Goal: Information Seeking & Learning: Learn about a topic

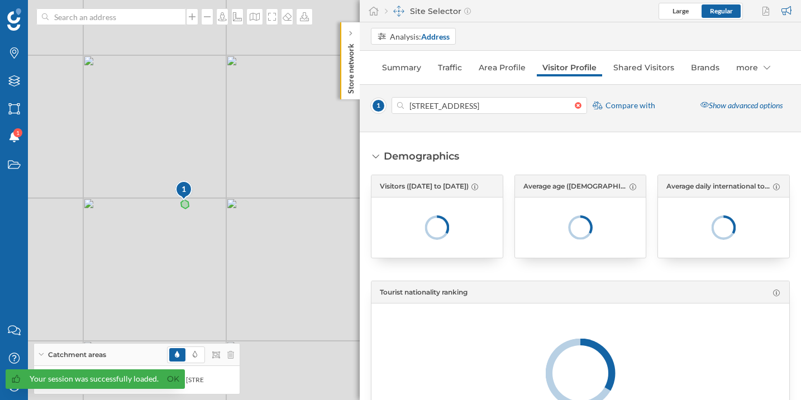
click at [423, 9] on div "Site Selector" at bounding box center [428, 11] width 86 height 11
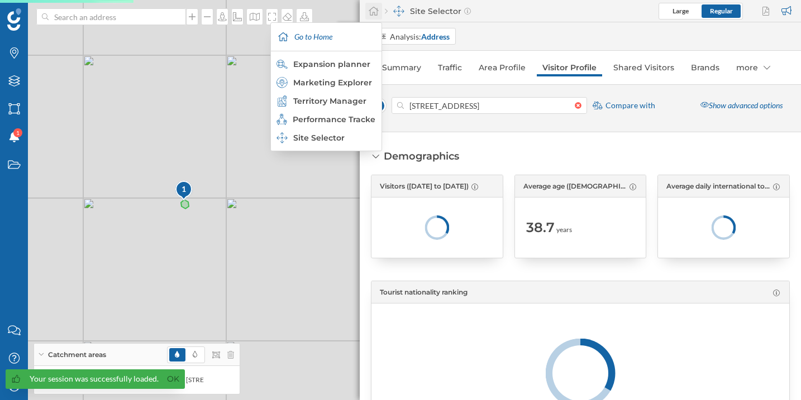
click at [374, 12] on icon at bounding box center [373, 11] width 10 height 9
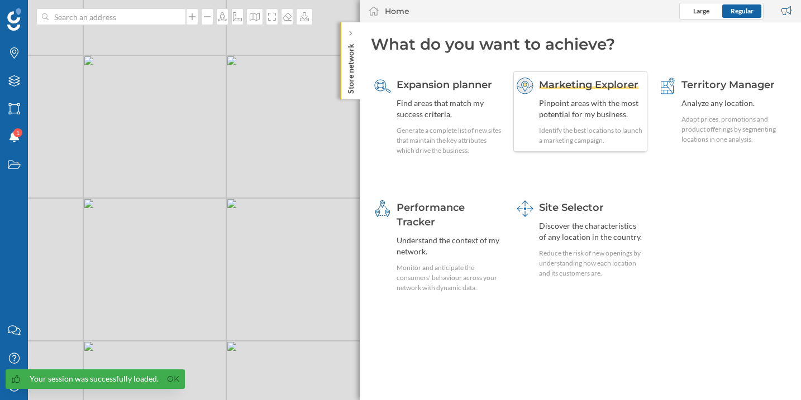
click at [592, 86] on span "Marketing Explorer" at bounding box center [588, 85] width 99 height 12
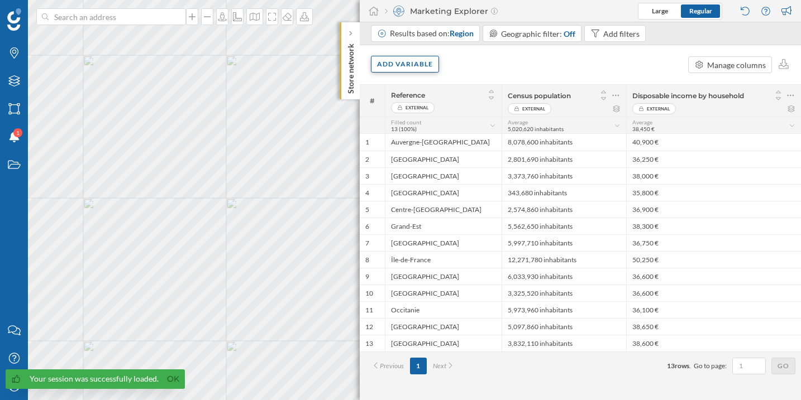
click at [421, 69] on div "Add variable" at bounding box center [405, 64] width 68 height 17
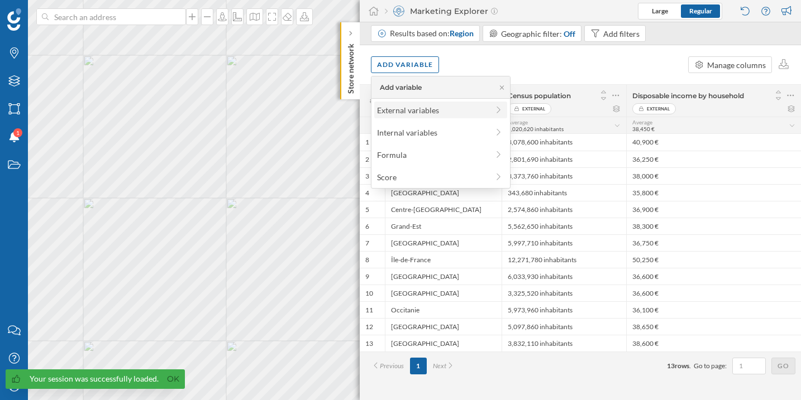
click at [415, 111] on div "External variables" at bounding box center [432, 110] width 111 height 12
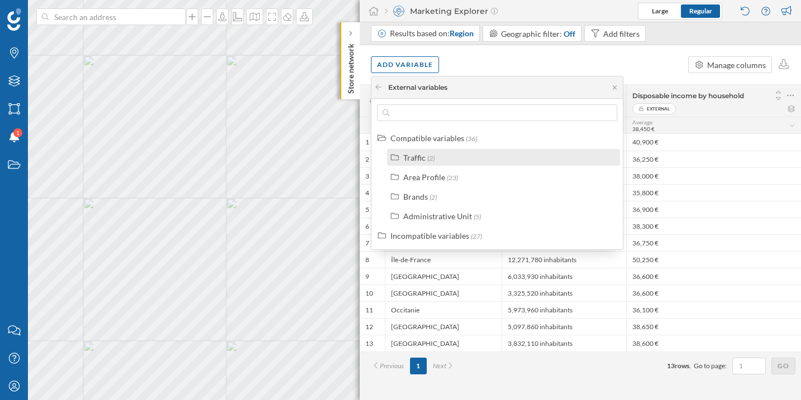
click at [466, 159] on div "Traffic (2)" at bounding box center [508, 158] width 210 height 12
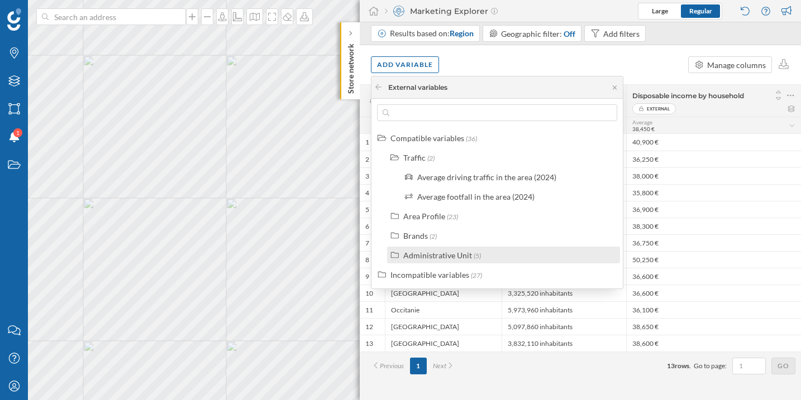
click at [465, 248] on div "Administrative Unit (5)" at bounding box center [503, 255] width 233 height 17
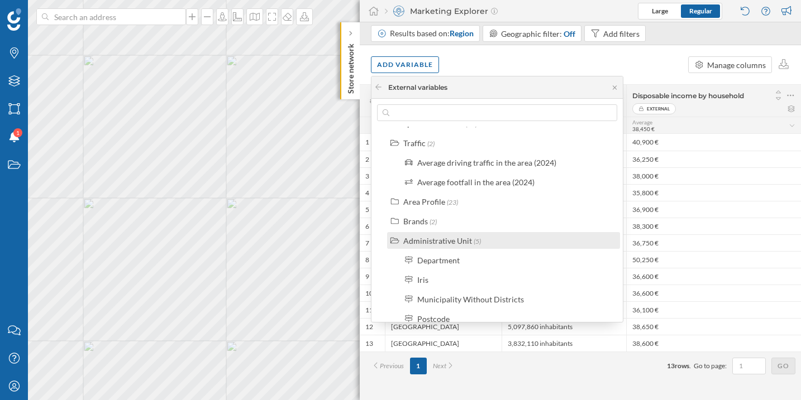
scroll to position [64, 0]
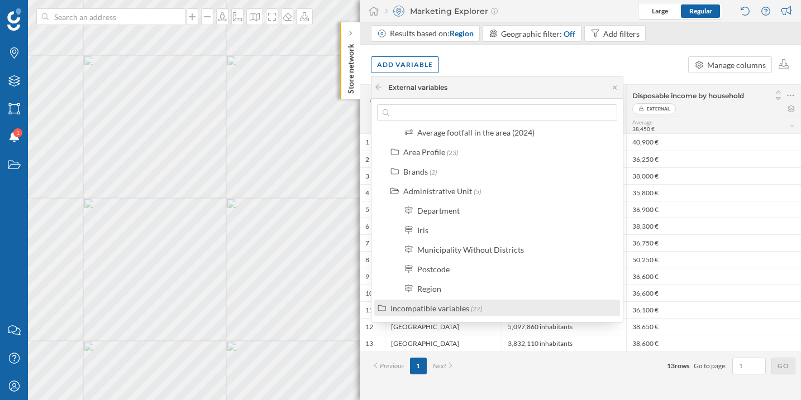
click at [439, 303] on label "Incompatible variables (27)" at bounding box center [436, 309] width 92 height 12
click at [444, 303] on label "Incompatible variables (27)" at bounding box center [436, 309] width 92 height 12
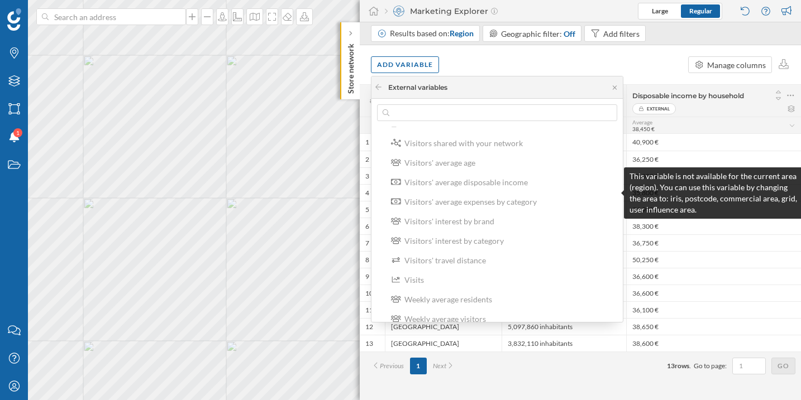
scroll to position [592, 0]
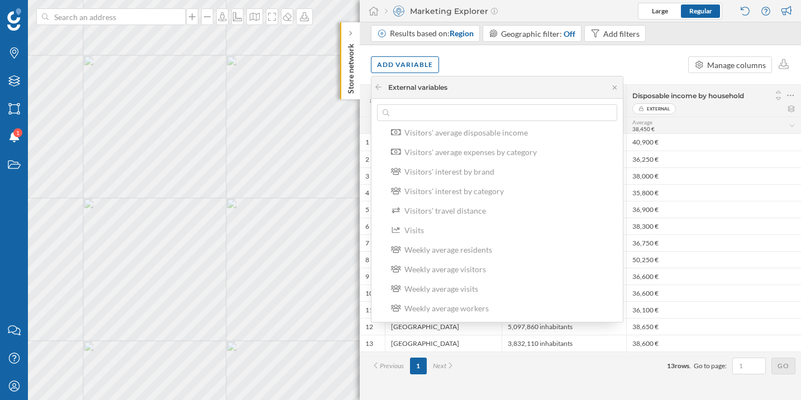
click at [485, 54] on div "Add variable Manage columns" at bounding box center [580, 64] width 441 height 39
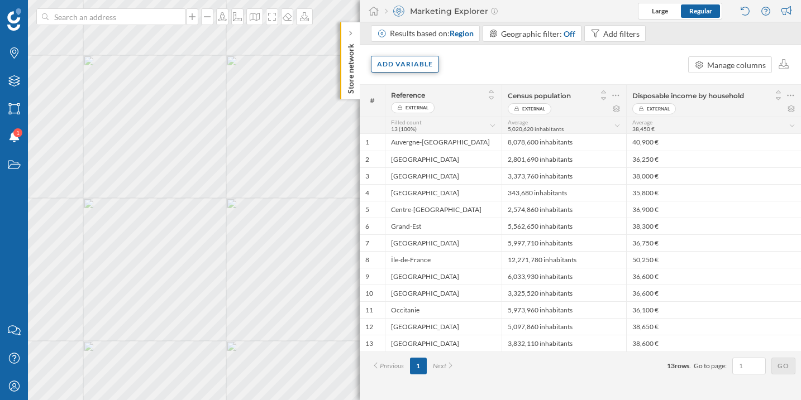
click at [421, 66] on div "Add variable" at bounding box center [405, 64] width 68 height 17
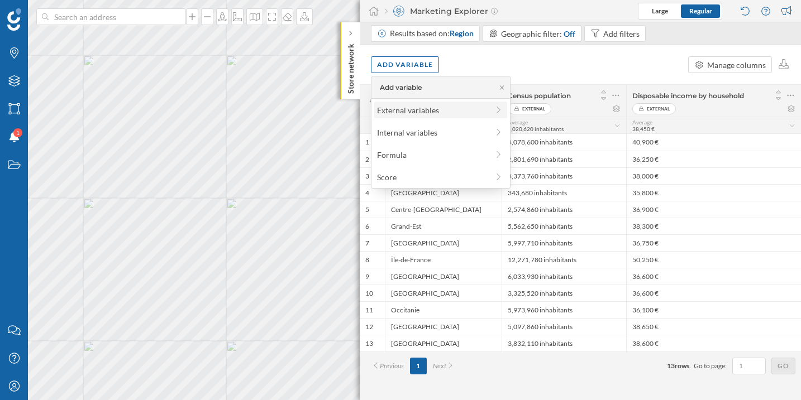
click at [421, 102] on div "External variables" at bounding box center [440, 110] width 133 height 17
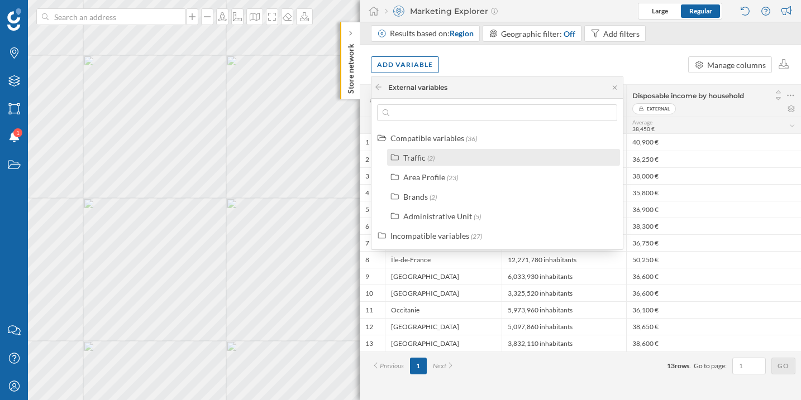
click at [430, 156] on span "(2)" at bounding box center [430, 158] width 7 height 8
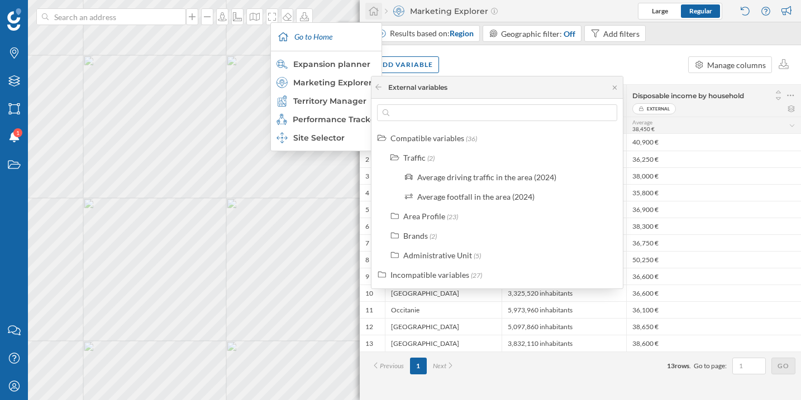
click at [372, 13] on icon at bounding box center [373, 11] width 10 height 9
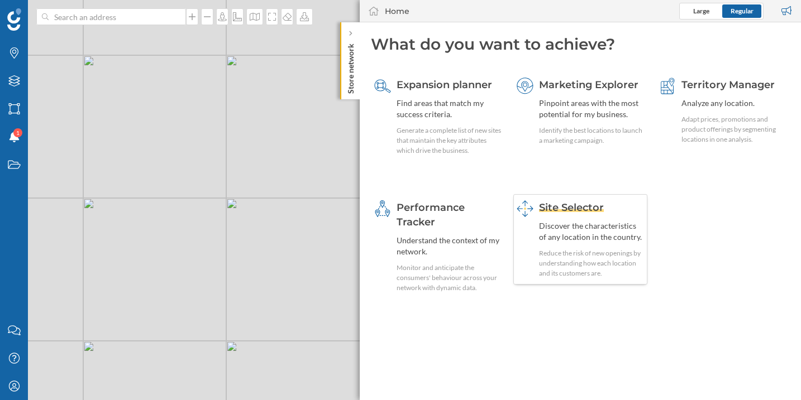
click at [576, 241] on div "Discover the characteristics of any location in the country." at bounding box center [591, 232] width 105 height 22
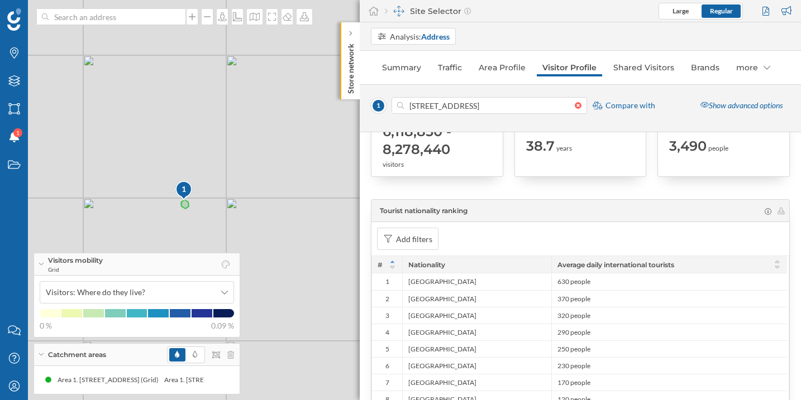
scroll to position [86, 0]
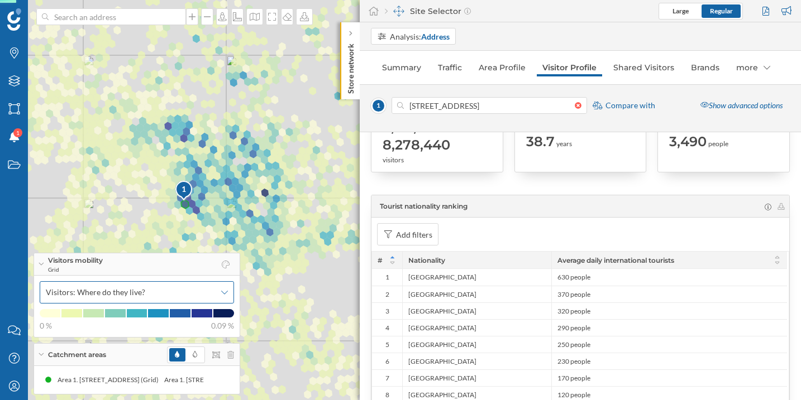
click at [225, 295] on icon at bounding box center [224, 293] width 7 height 8
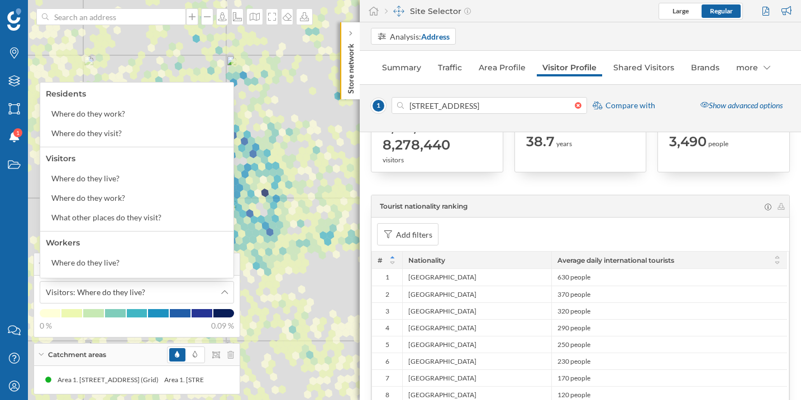
click at [181, 327] on div "0 % 0.09 %" at bounding box center [137, 325] width 194 height 11
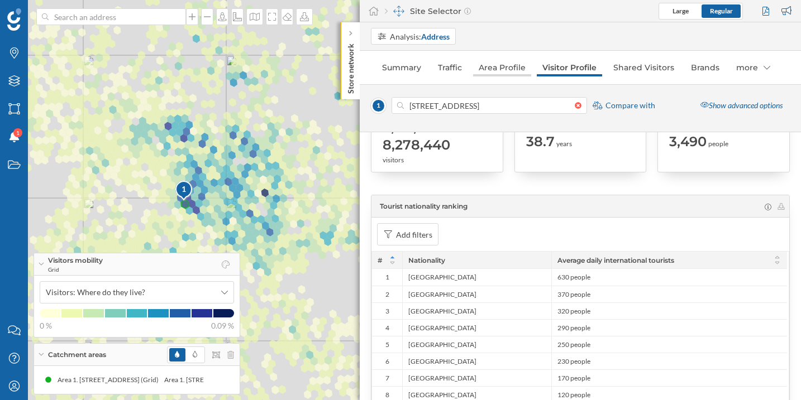
click at [500, 68] on link "Area Profile" at bounding box center [502, 68] width 58 height 18
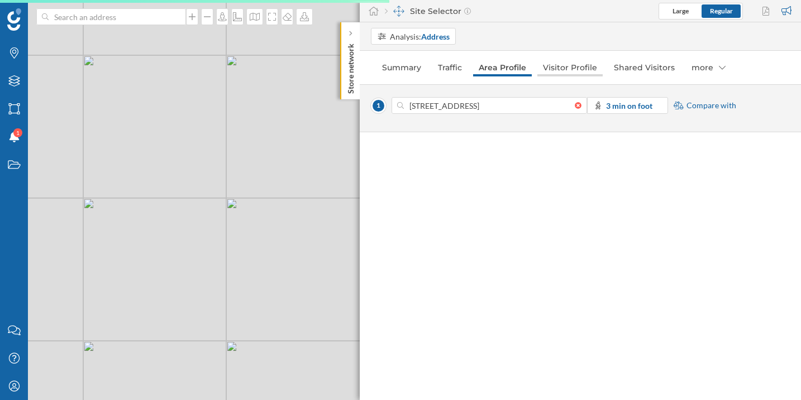
click at [547, 70] on link "Visitor Profile" at bounding box center [569, 68] width 65 height 18
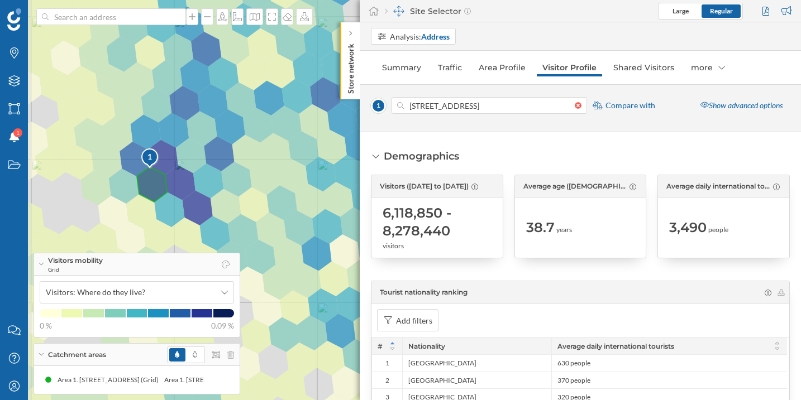
drag, startPoint x: 204, startPoint y: 200, endPoint x: 362, endPoint y: 174, distance: 160.3
click at [362, 174] on div "Brands Layers Areas Notifications 1 States Contact us Help Center My Profile Vi…" at bounding box center [400, 200] width 801 height 400
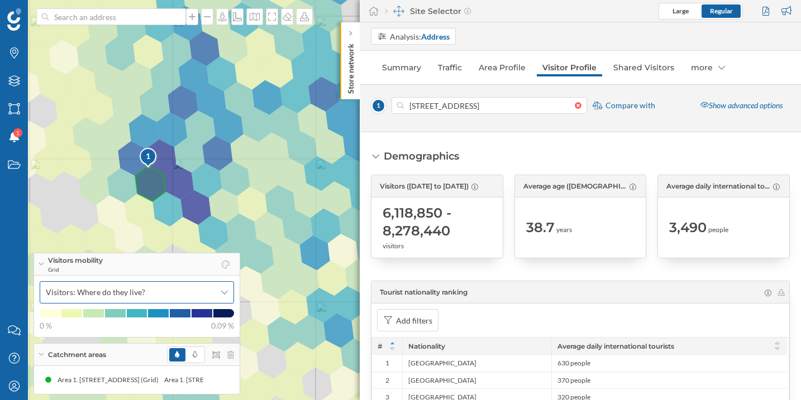
click at [180, 301] on div "Visitors: Where do they live?" at bounding box center [137, 292] width 194 height 22
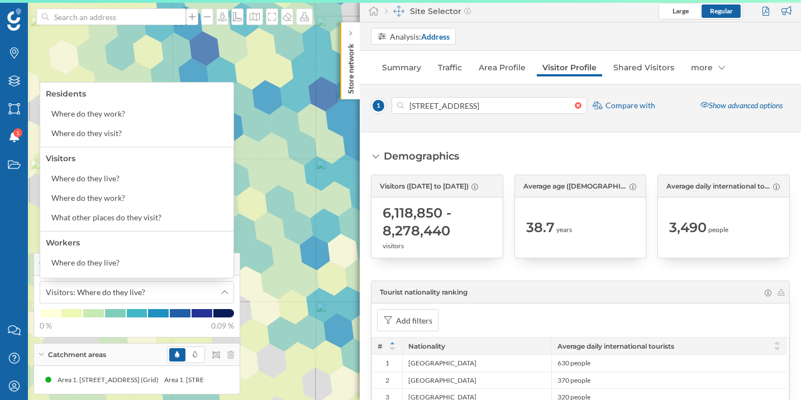
click at [152, 164] on div "Visitors" at bounding box center [137, 159] width 182 height 12
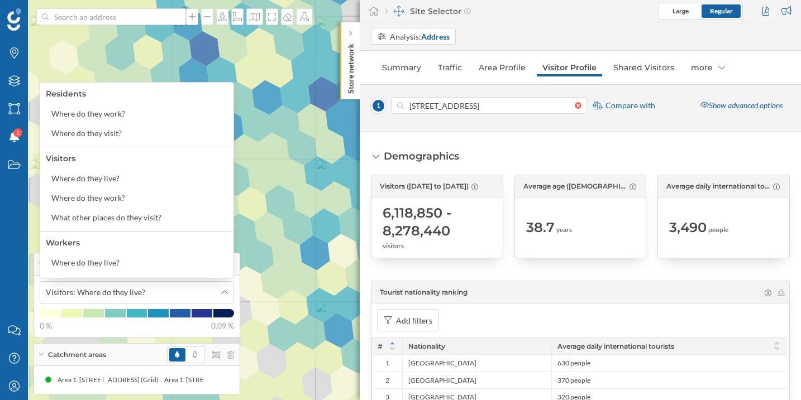
click at [102, 331] on div "0 % 0.09 %" at bounding box center [137, 325] width 194 height 11
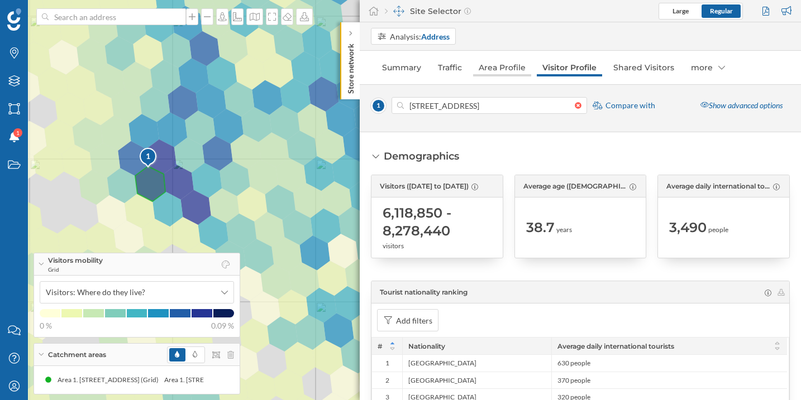
click at [505, 75] on link "Area Profile" at bounding box center [502, 68] width 58 height 18
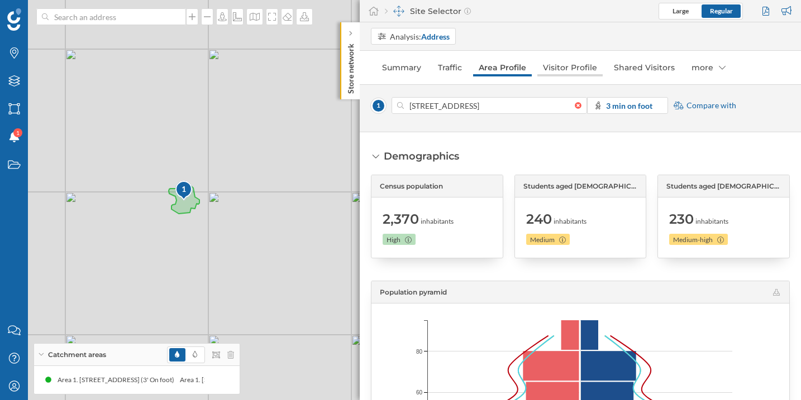
click at [580, 66] on link "Visitor Profile" at bounding box center [569, 68] width 65 height 18
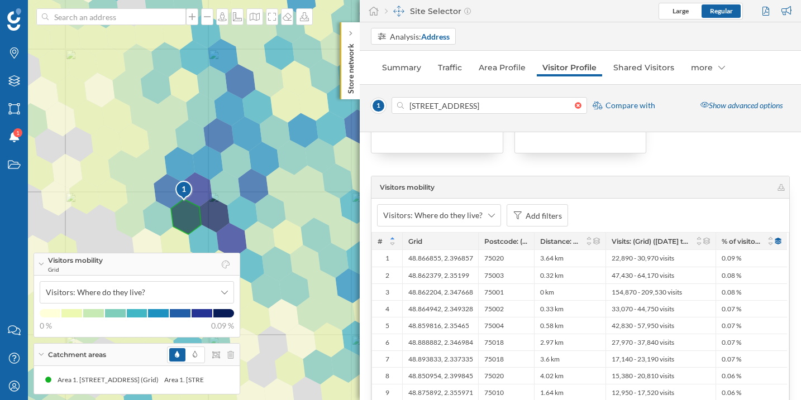
scroll to position [2314, 0]
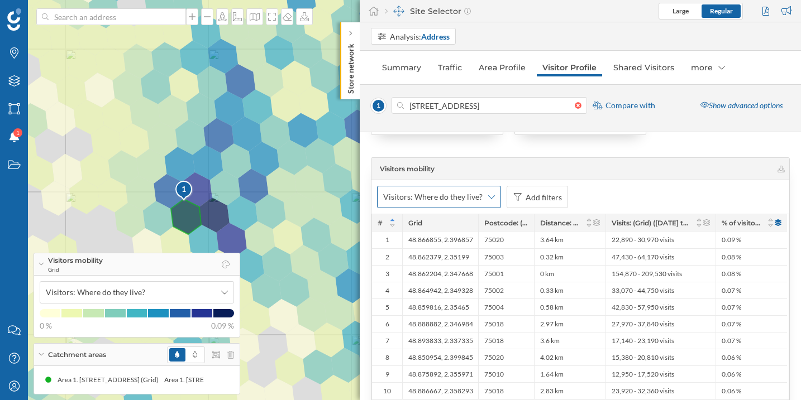
click at [490, 199] on icon at bounding box center [491, 197] width 7 height 8
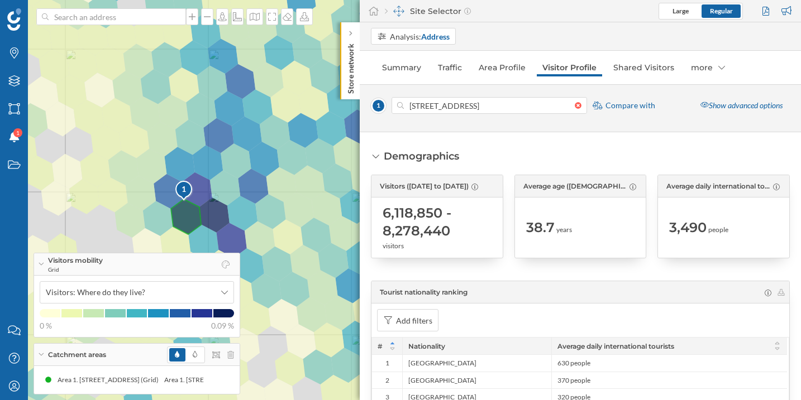
scroll to position [6, 0]
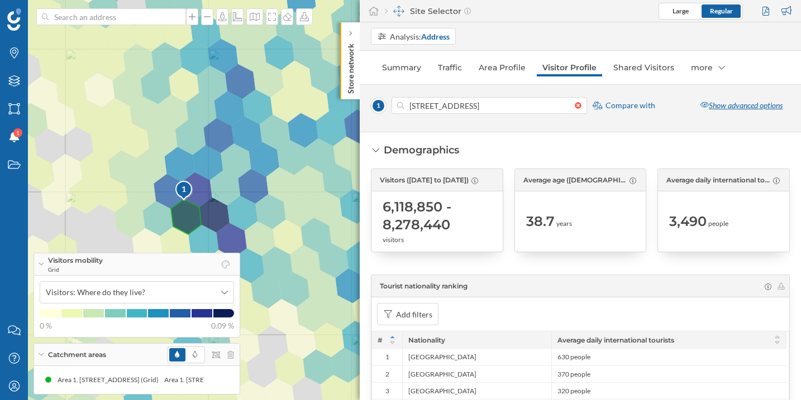
click at [724, 111] on div "Show advanced options" at bounding box center [741, 105] width 97 height 17
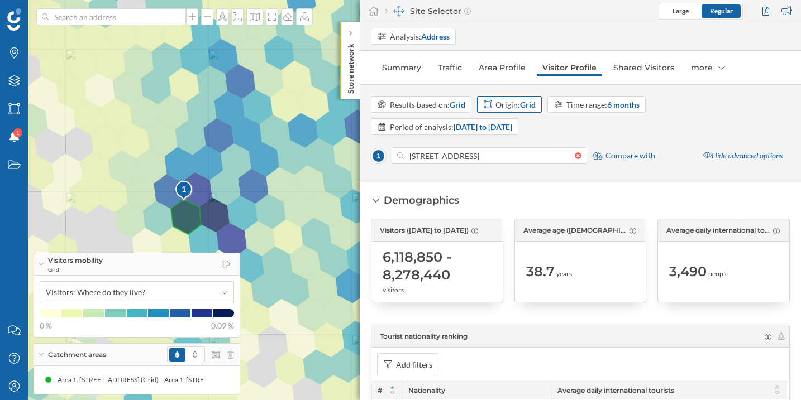
click at [530, 107] on strong "Grid" at bounding box center [528, 104] width 16 height 9
click at [632, 135] on div "Results based on: Grid Origin: Grid Time range: 6 months Period of analysis: 10…" at bounding box center [580, 115] width 419 height 39
click at [746, 159] on div "Hide advanced options" at bounding box center [743, 155] width 94 height 17
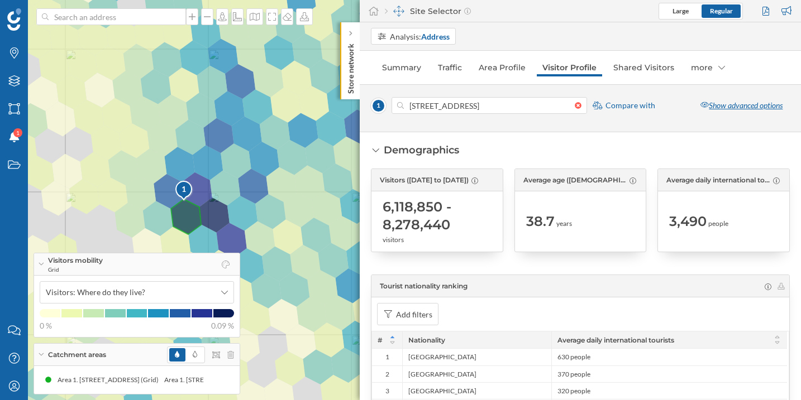
click at [752, 109] on div "Show advanced options" at bounding box center [741, 105] width 97 height 17
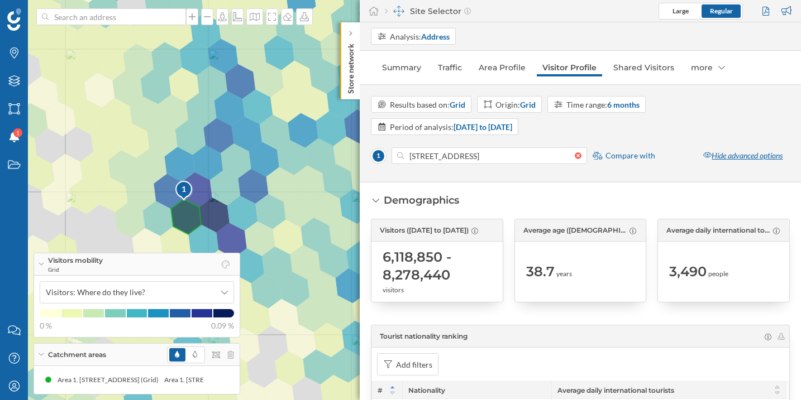
click at [754, 153] on div "Hide advanced options" at bounding box center [743, 155] width 94 height 17
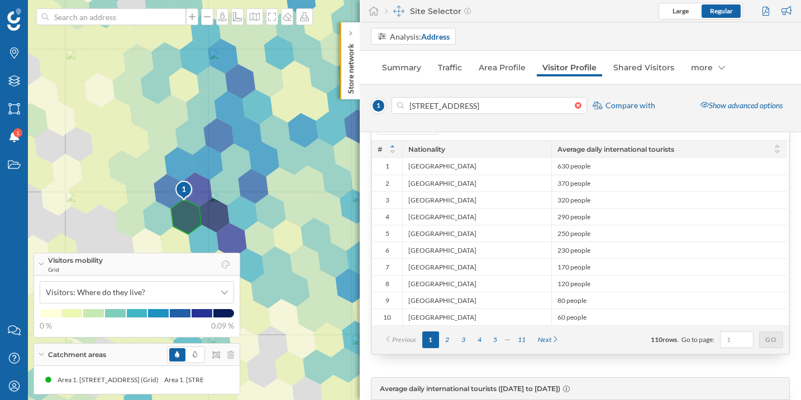
scroll to position [198, 0]
click at [16, 158] on div "States" at bounding box center [14, 165] width 28 height 28
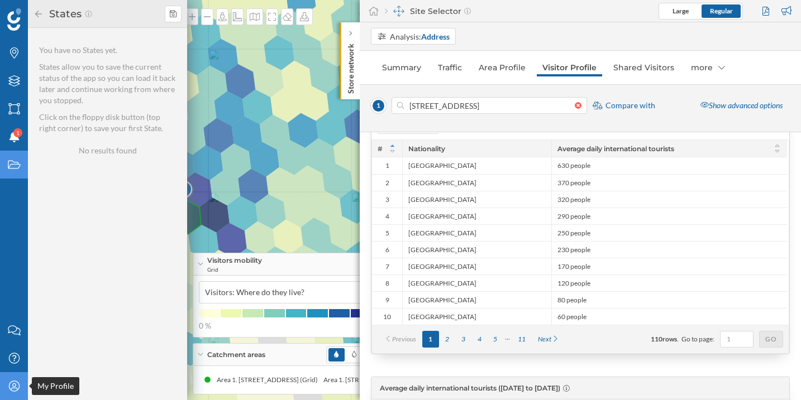
click at [9, 389] on icon at bounding box center [13, 386] width 11 height 11
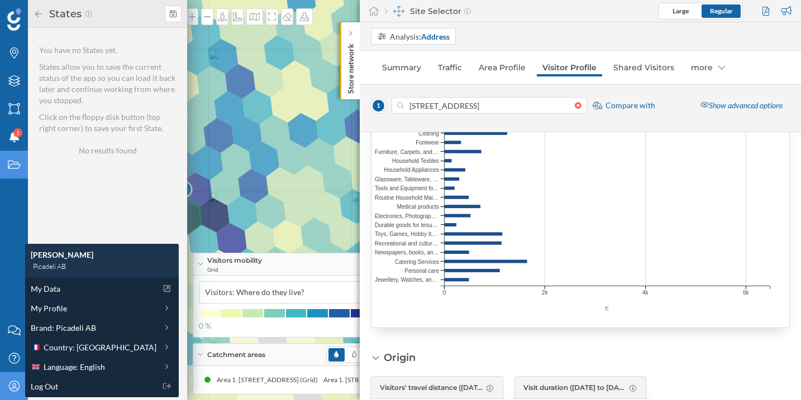
scroll to position [2001, 0]
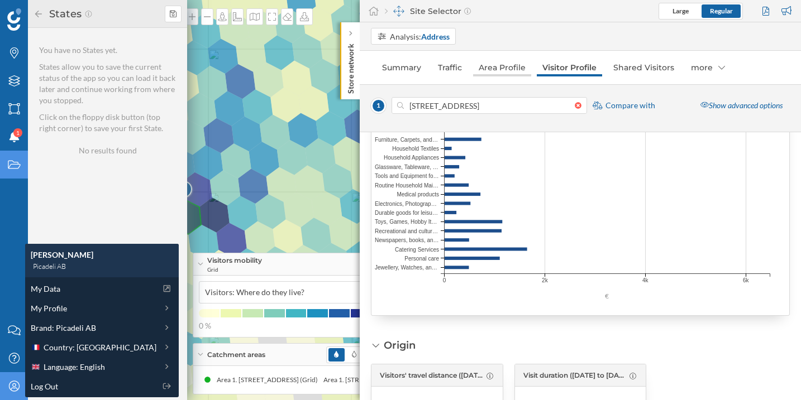
click at [494, 70] on link "Area Profile" at bounding box center [502, 68] width 58 height 18
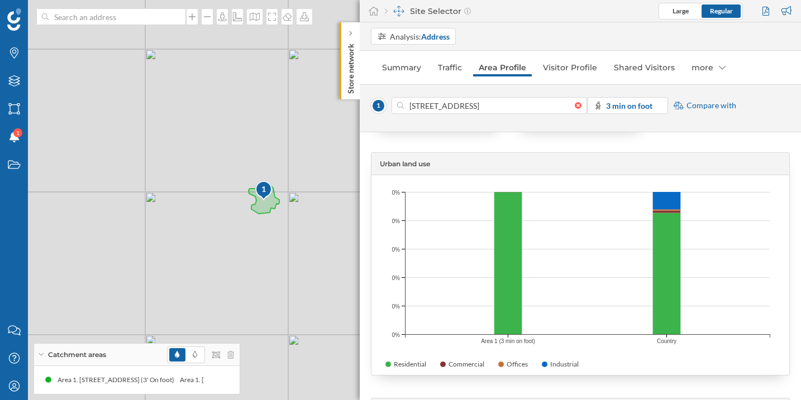
scroll to position [2037, 0]
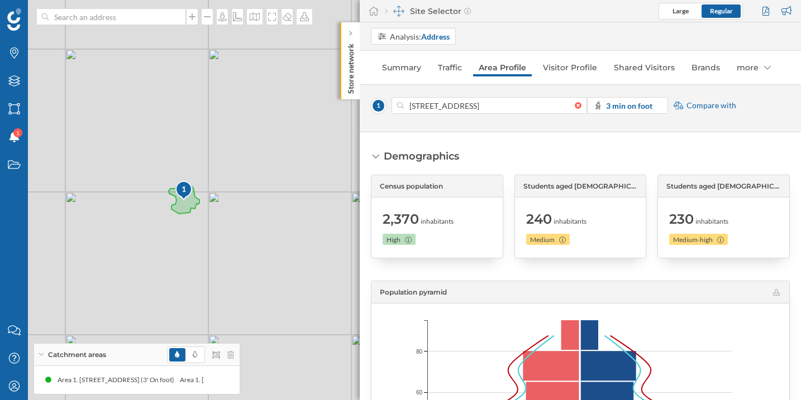
click at [394, 6] on img at bounding box center [398, 11] width 11 height 11
click at [406, 7] on div "Site Selector" at bounding box center [428, 11] width 86 height 11
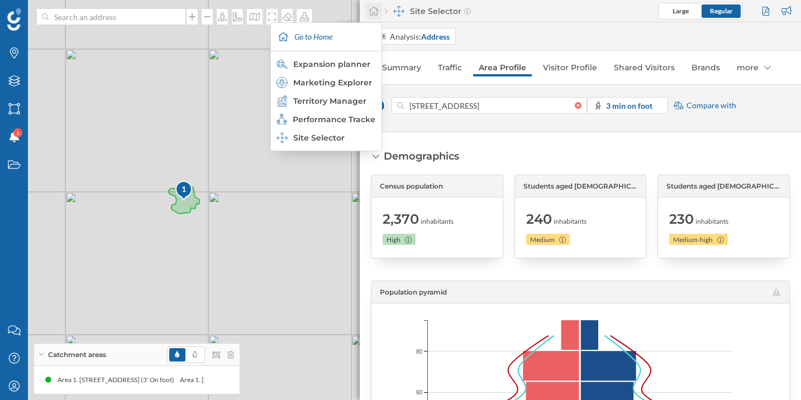
click at [373, 13] on icon at bounding box center [373, 11] width 11 height 10
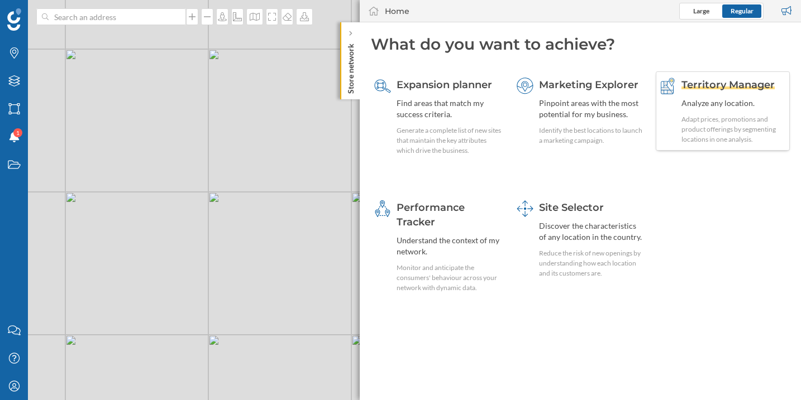
click at [714, 96] on div "Territory Manager Analyze any location. Adapt prices, promotions and product of…" at bounding box center [733, 111] width 105 height 67
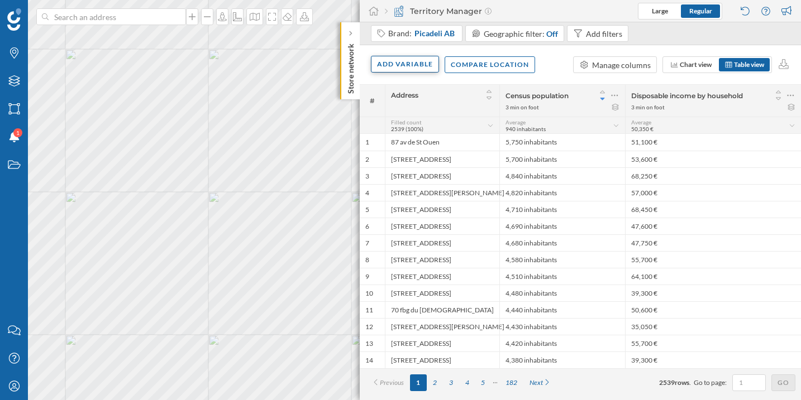
click at [421, 68] on div "Add variable" at bounding box center [405, 64] width 68 height 17
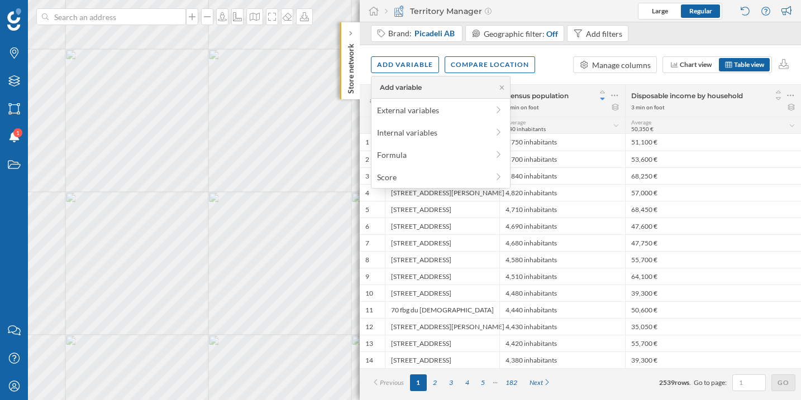
click at [429, 14] on div "Territory Manager" at bounding box center [438, 11] width 107 height 11
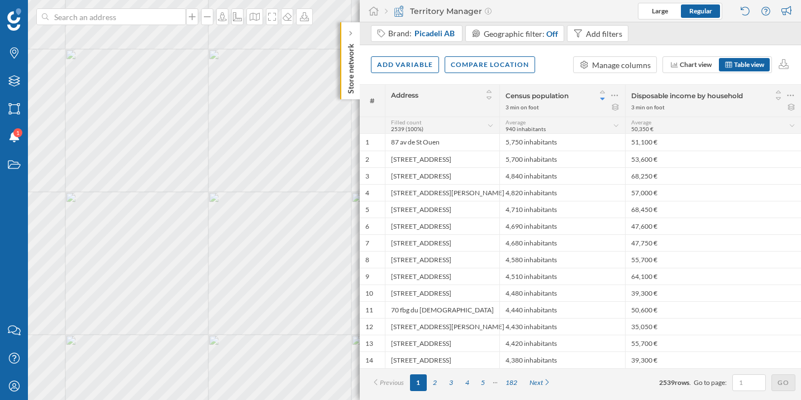
click at [396, 11] on img at bounding box center [398, 11] width 11 height 11
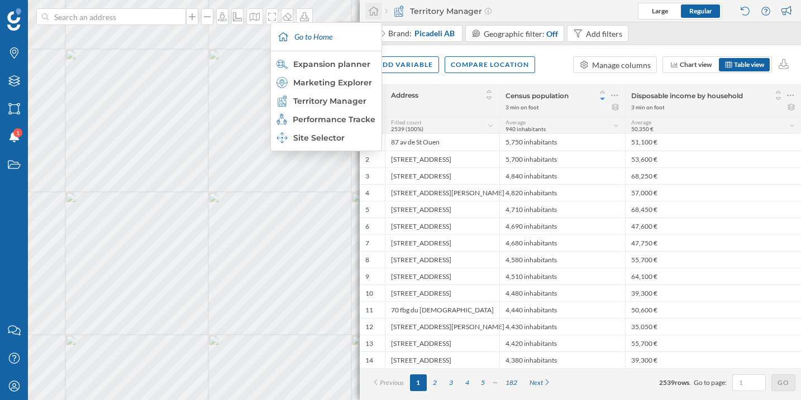
click at [374, 14] on icon at bounding box center [373, 11] width 10 height 9
